Goal: Task Accomplishment & Management: Manage account settings

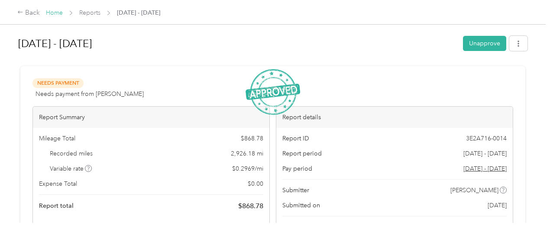
click at [53, 12] on link "Home" at bounding box center [54, 12] width 17 height 7
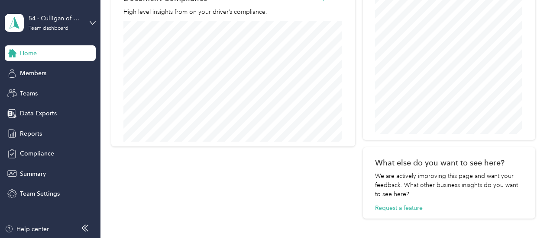
scroll to position [516, 0]
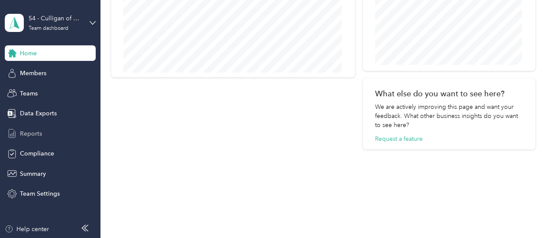
click at [33, 134] on span "Reports" at bounding box center [31, 133] width 22 height 9
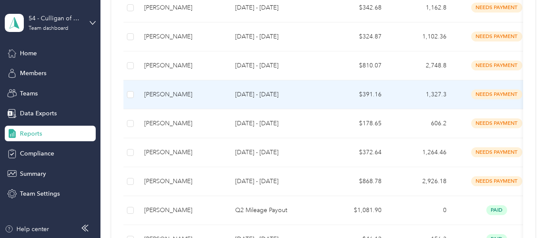
scroll to position [126, 0]
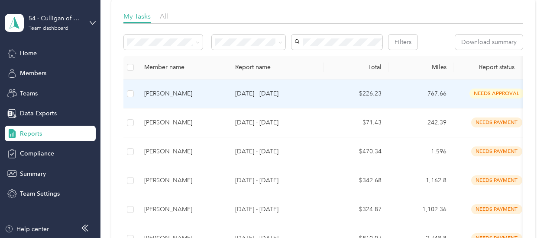
click at [157, 99] on div "[PERSON_NAME]" at bounding box center [182, 94] width 77 height 10
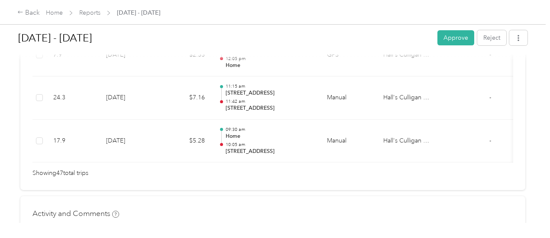
scroll to position [2176, 0]
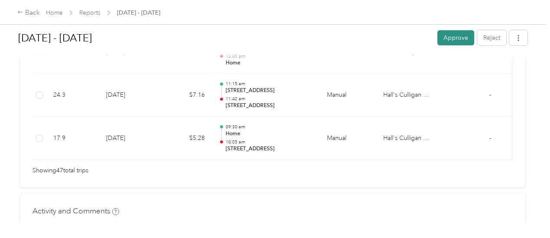
click at [446, 39] on button "Approve" at bounding box center [455, 37] width 37 height 15
